Goal: Transaction & Acquisition: Book appointment/travel/reservation

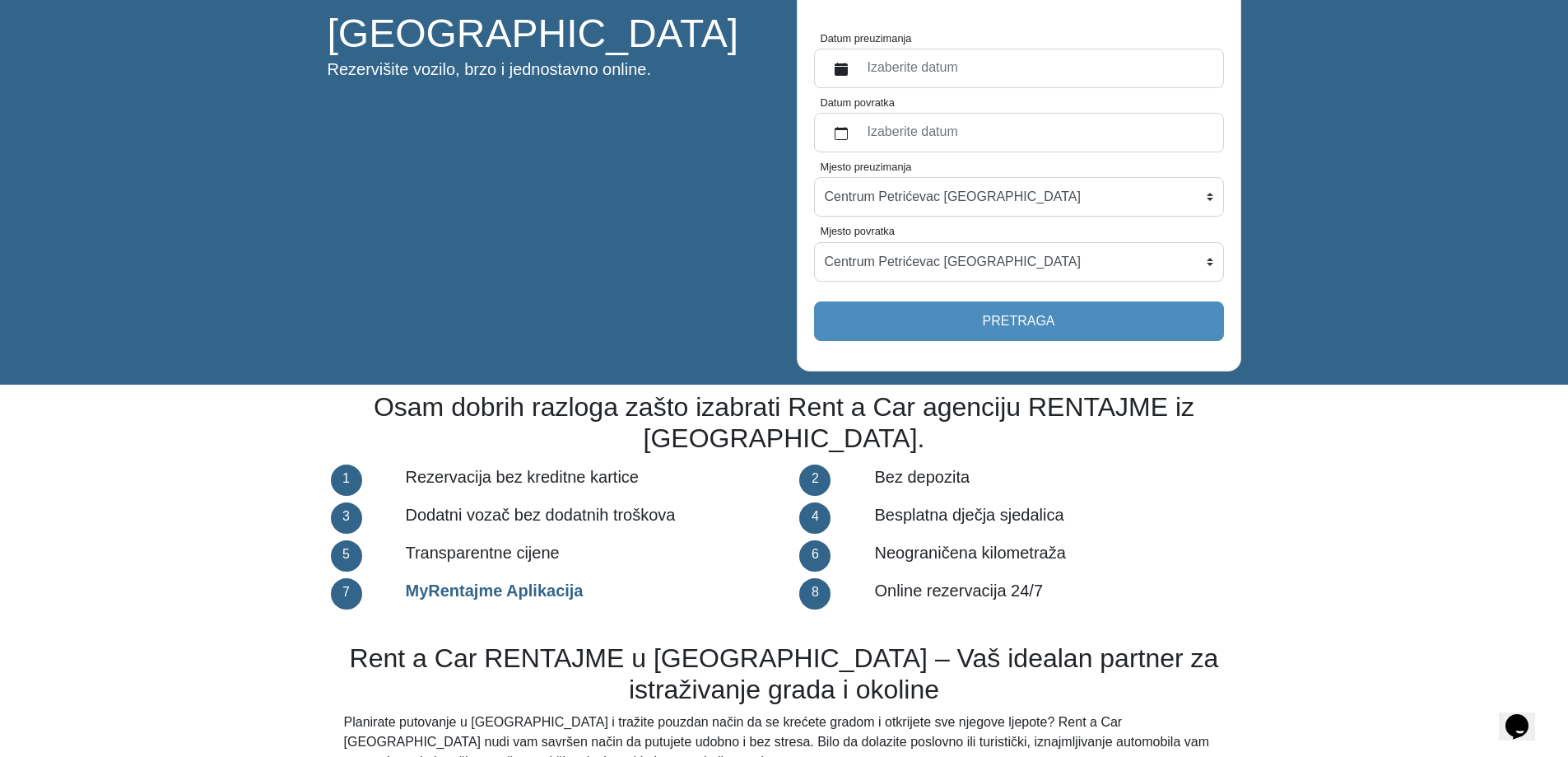
click at [956, 76] on label "Izaberite datum" at bounding box center [1036, 68] width 356 height 30
click at [858, 76] on button "Datum preuzimanja" at bounding box center [842, 68] width 33 height 30
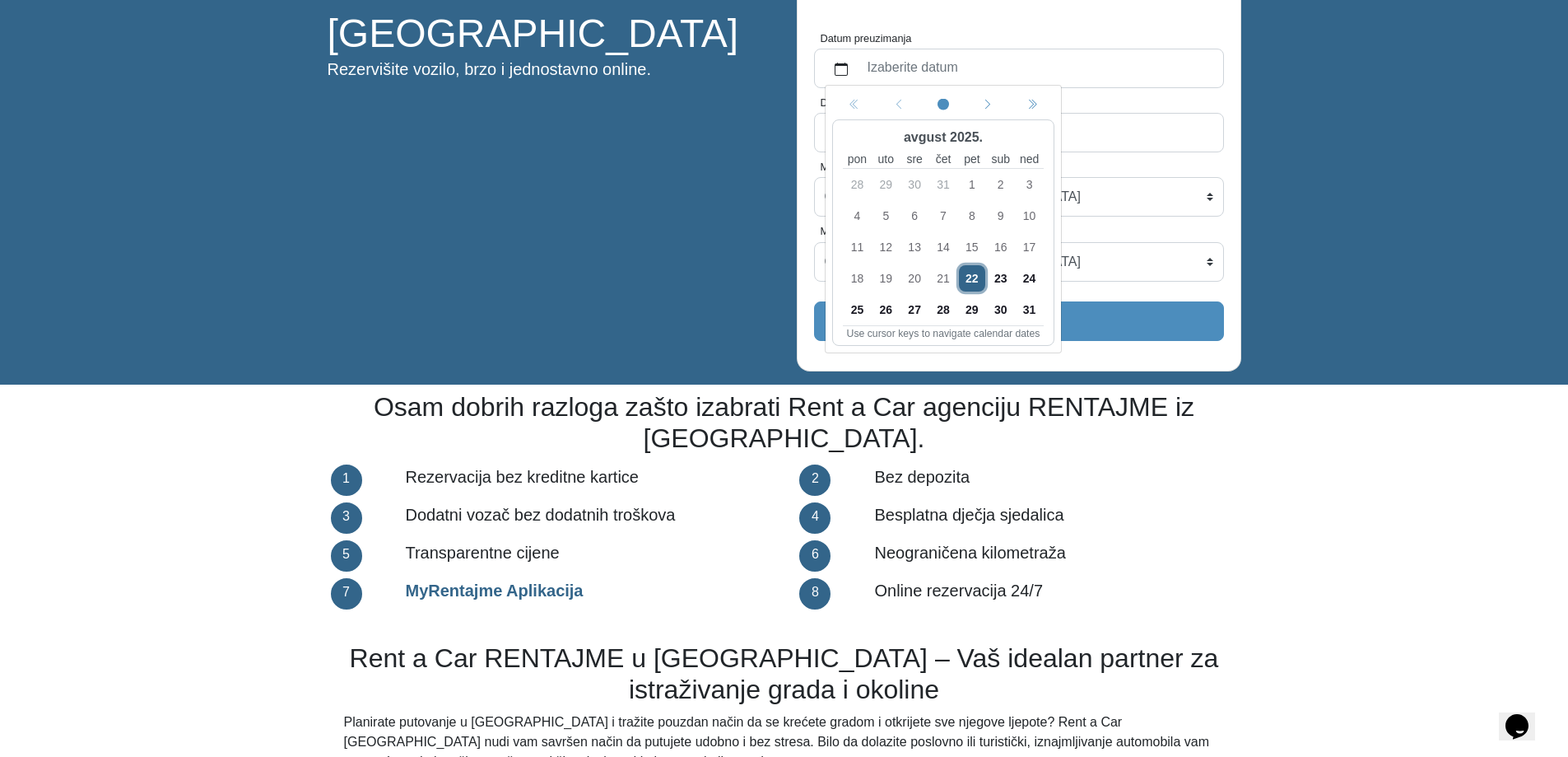
click at [971, 273] on span "22" at bounding box center [972, 278] width 26 height 26
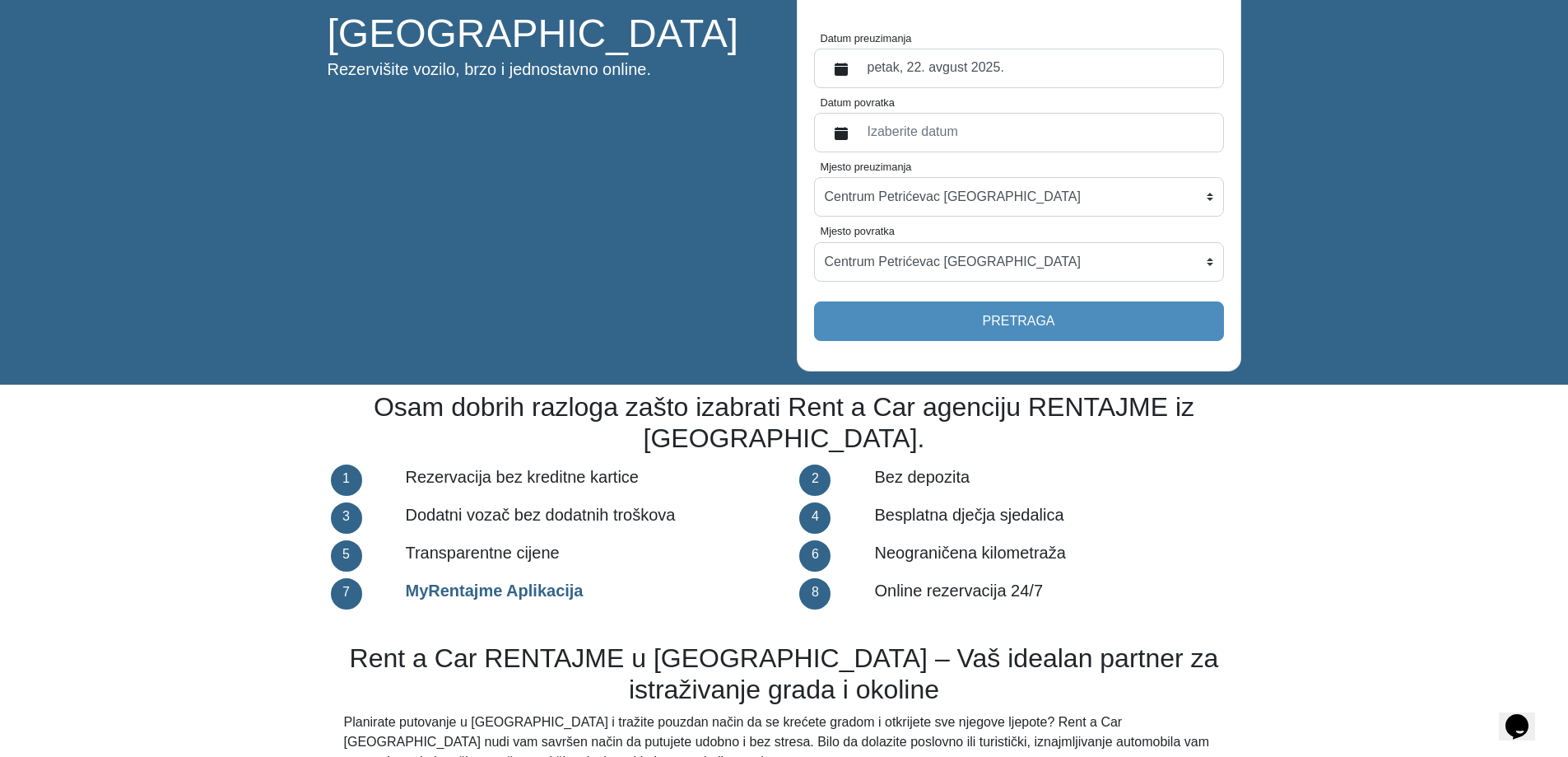
click at [959, 123] on label "Izaberite datum" at bounding box center [1036, 133] width 356 height 30
click at [858, 123] on button "Datum povratka" at bounding box center [842, 133] width 33 height 30
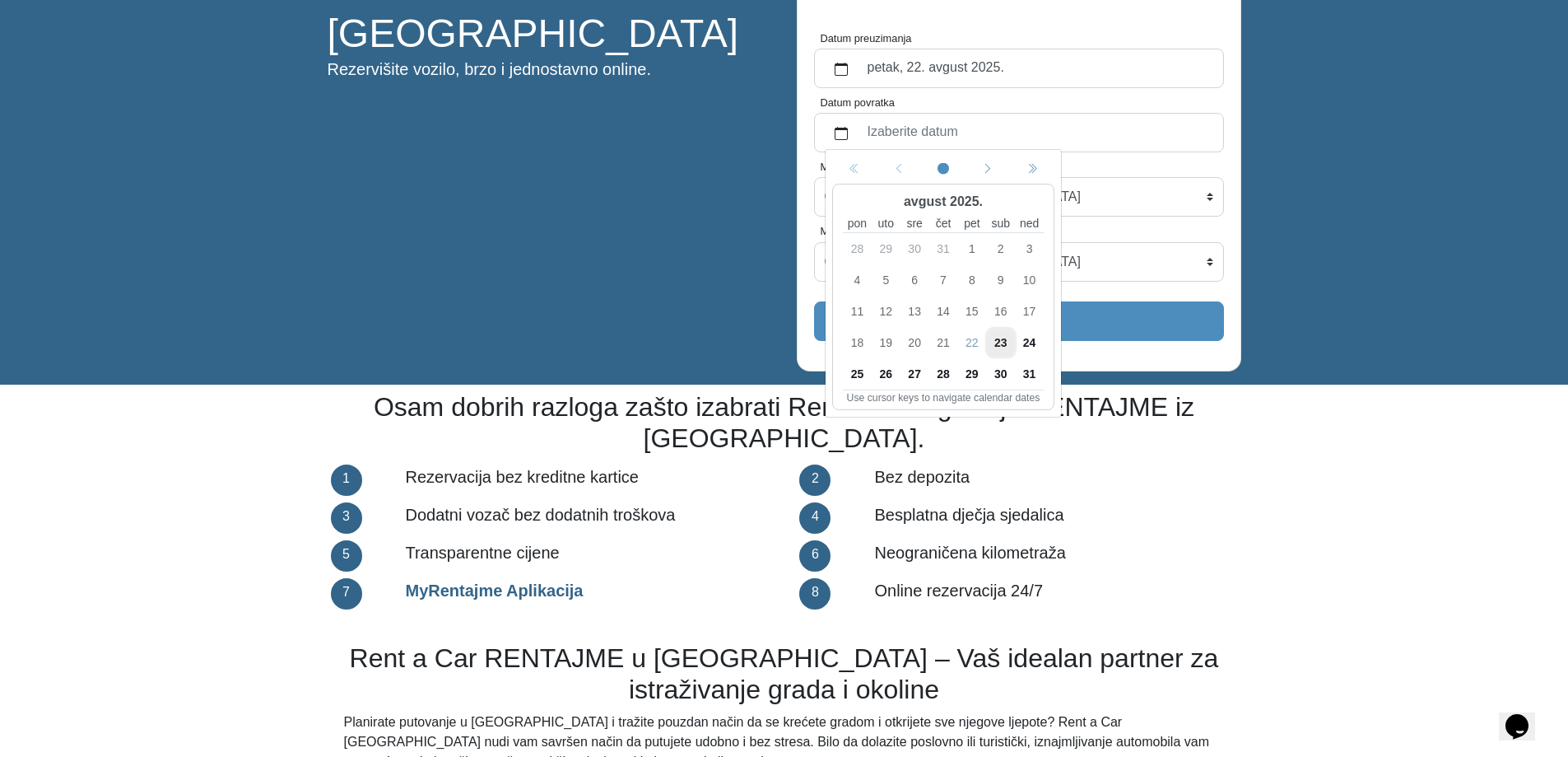
click at [1009, 344] on span "23" at bounding box center [1001, 343] width 26 height 26
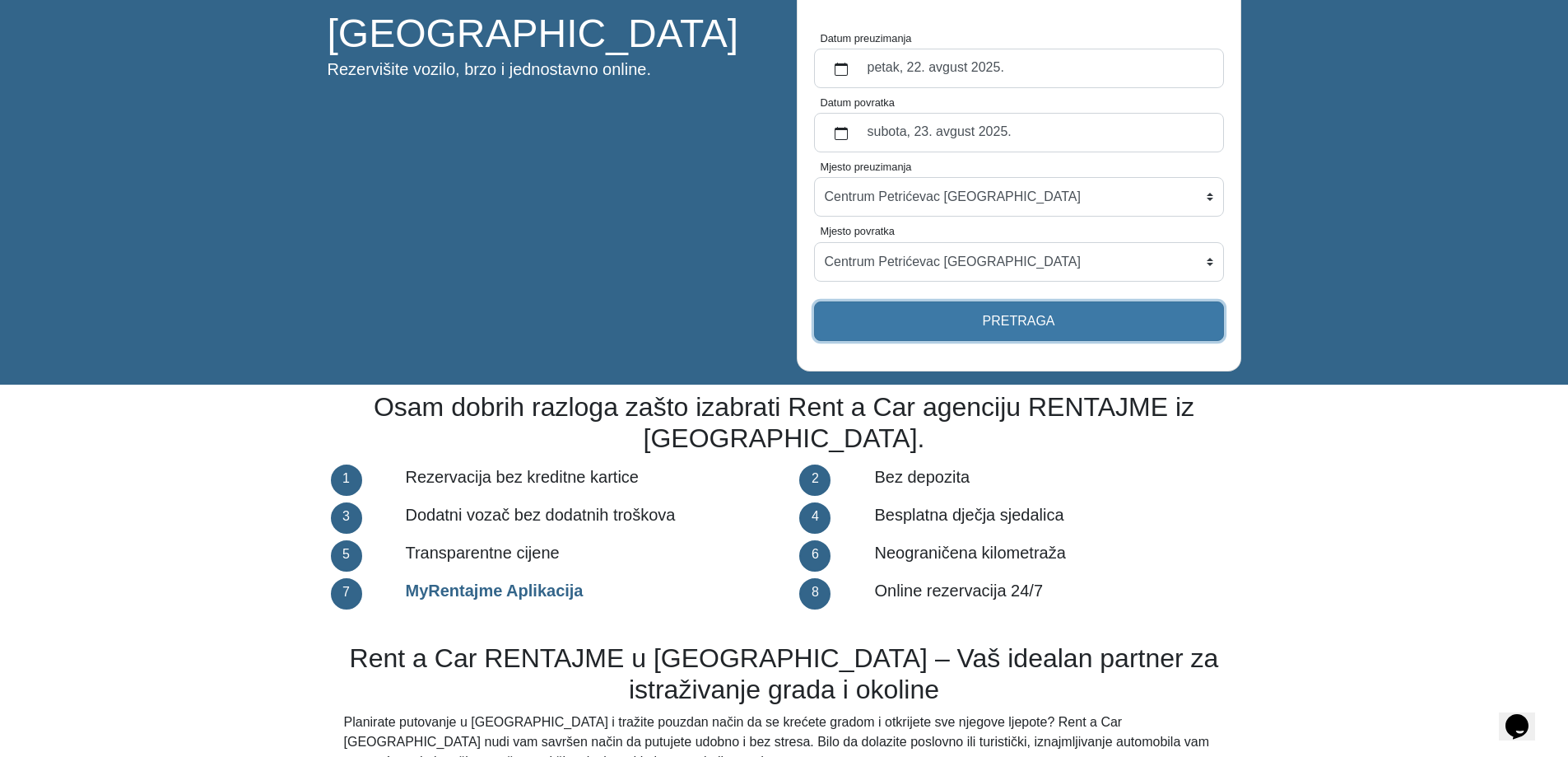
click at [997, 319] on button "Pretraga" at bounding box center [1020, 321] width 410 height 40
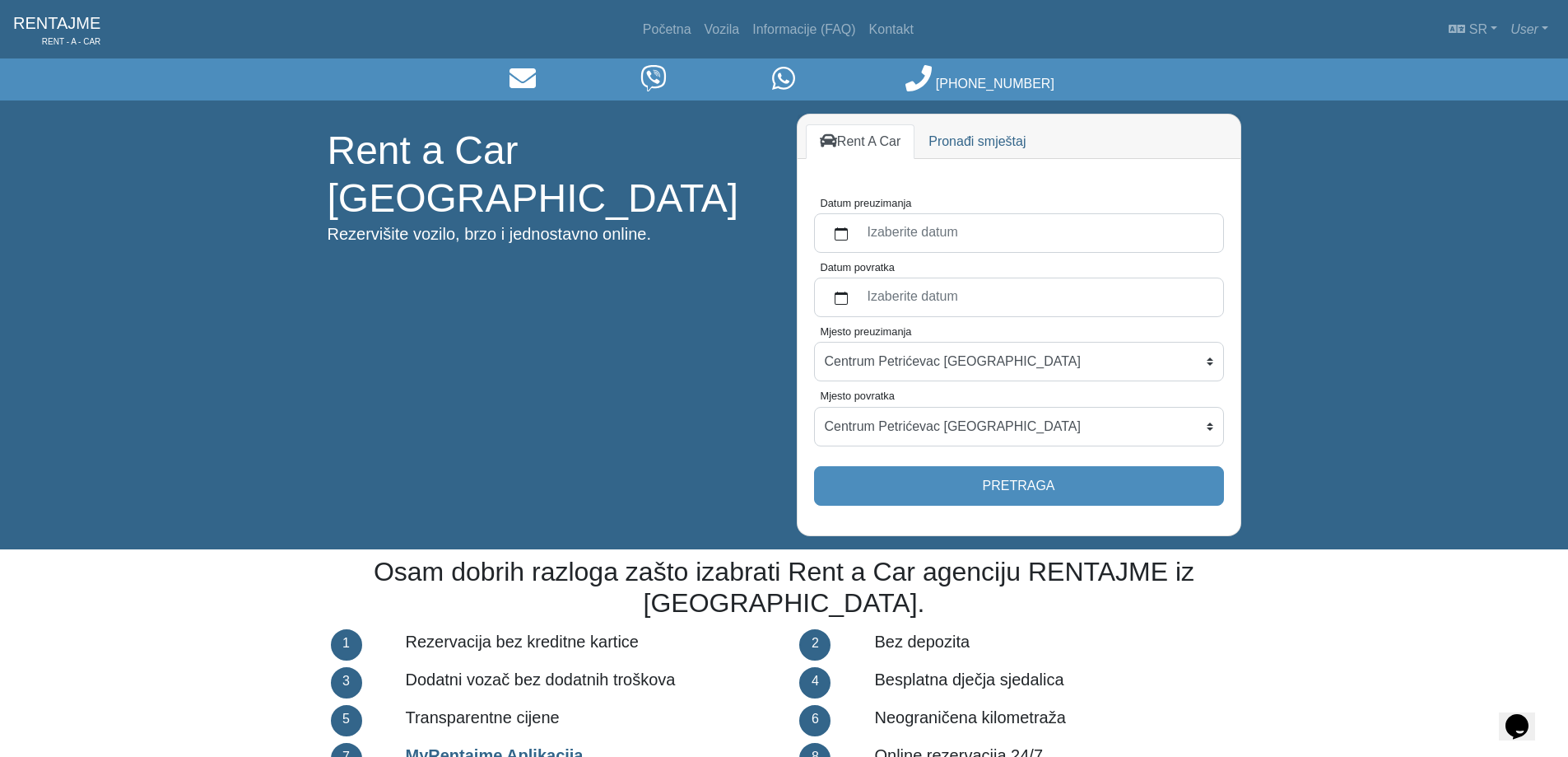
scroll to position [165, 0]
